Goal: Task Accomplishment & Management: Use online tool/utility

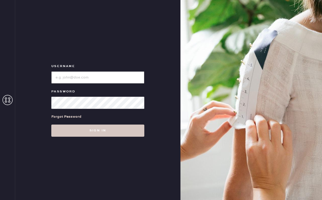
click at [87, 75] on input "loginName" at bounding box center [97, 77] width 93 height 12
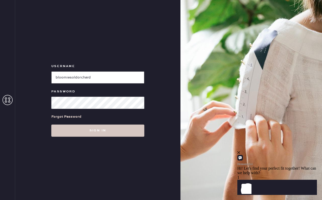
type input "bloomiesoldorchard"
click at [51, 124] on button "Sign in" at bounding box center [97, 130] width 93 height 12
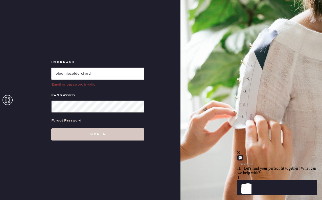
click at [51, 128] on button "Sign in" at bounding box center [97, 134] width 93 height 12
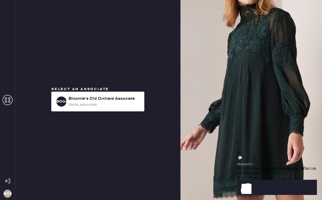
click at [312, 155] on div "close" at bounding box center [278, 152] width 80 height 5
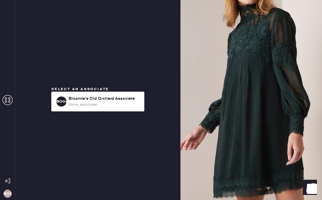
click at [109, 111] on div "BOOA Bloomie's Old Orchard Associate store_associate" at bounding box center [97, 102] width 93 height 20
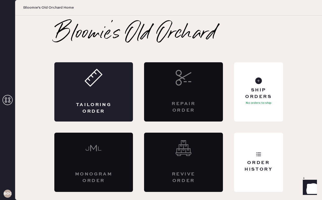
click at [85, 89] on div "Tailoring Order" at bounding box center [93, 91] width 79 height 59
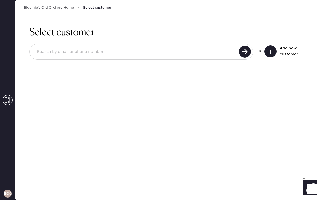
click at [61, 53] on input at bounding box center [135, 52] width 205 height 12
